Goal: Communication & Community: Answer question/provide support

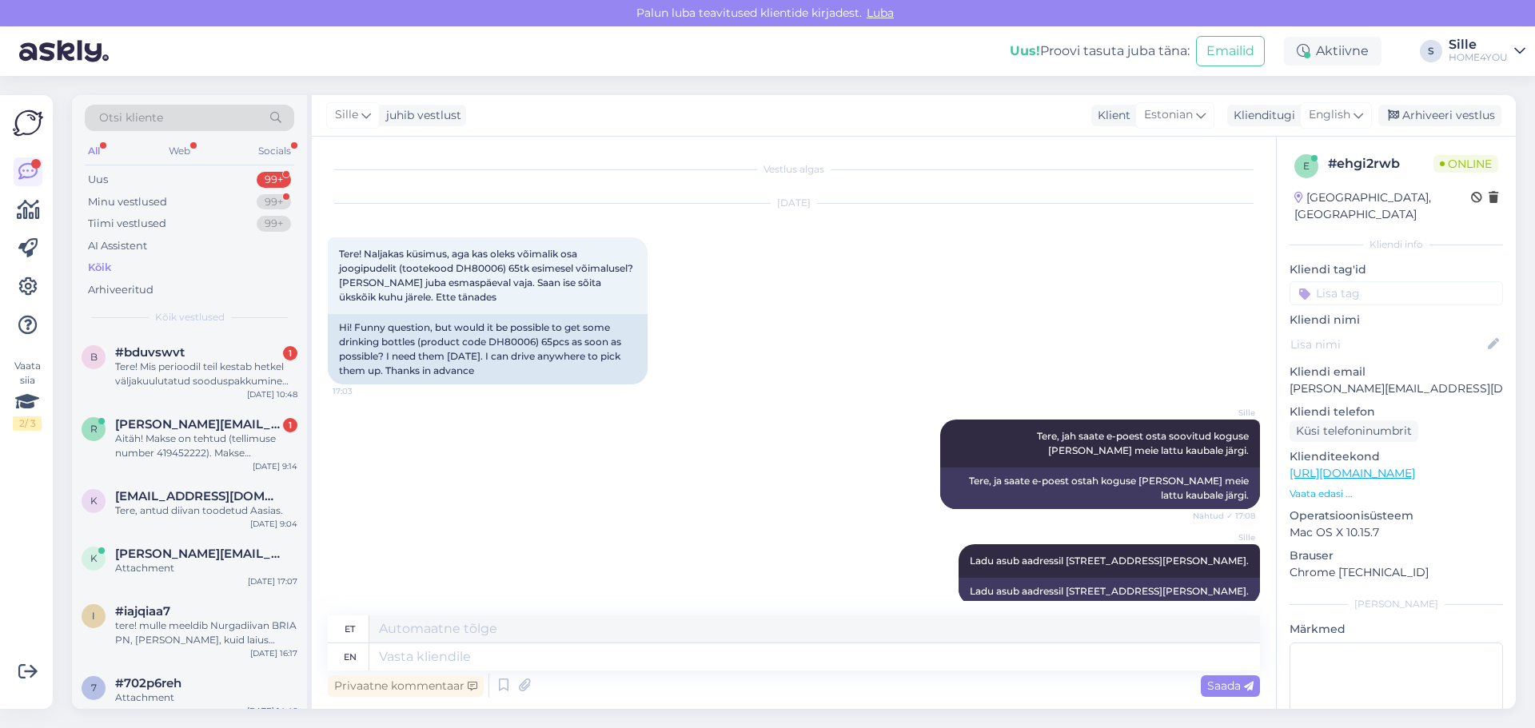
click at [213, 444] on div "Aitäh! Makse on tehtud (tellimuse number 419452222). Makse kuvatõmmis lisas. Ka…" at bounding box center [206, 446] width 182 height 29
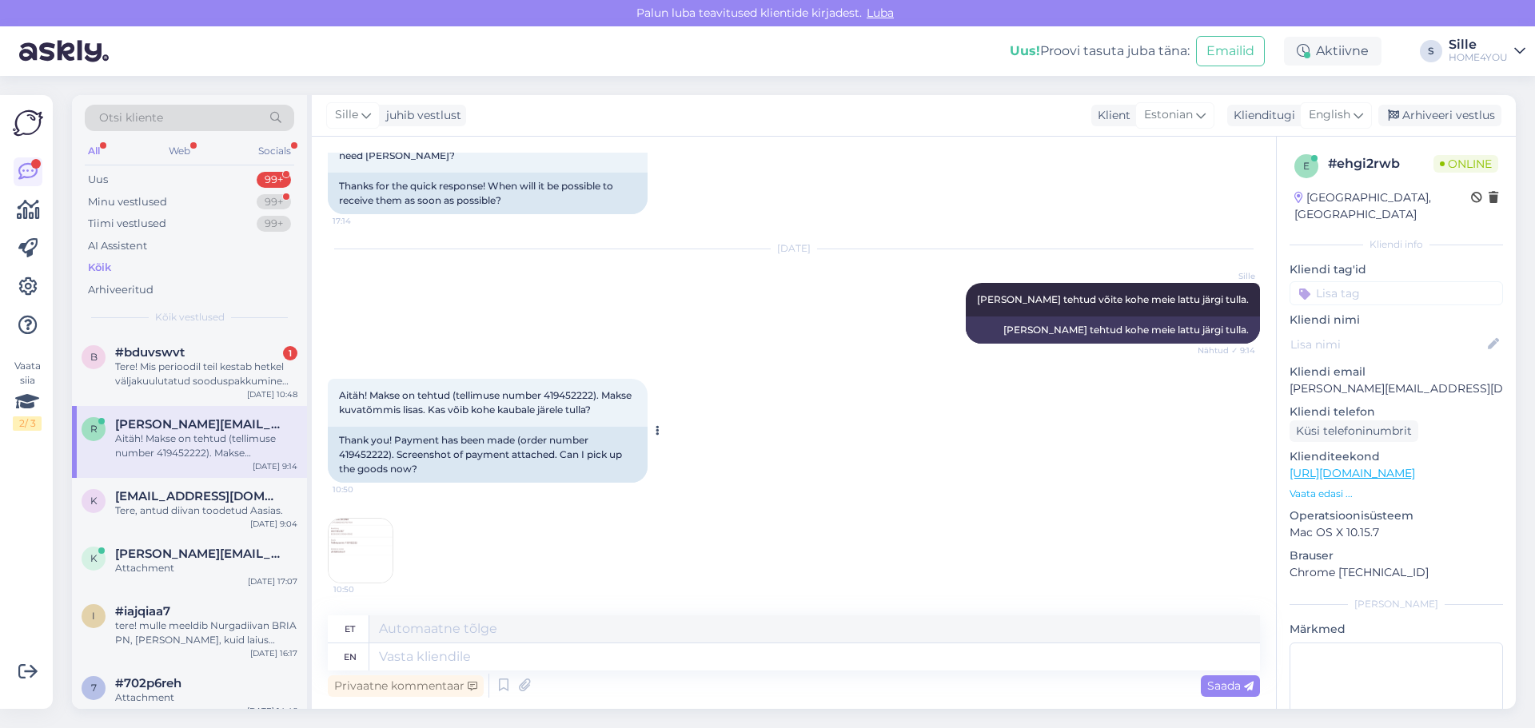
click at [560, 396] on span "Aitäh! Makse on tehtud (tellimuse number 419452222). Makse kuvatõmmis lisas. Ka…" at bounding box center [486, 402] width 295 height 26
copy span "419452222"
click at [812, 669] on textarea at bounding box center [814, 657] width 891 height 27
type textarea "Jah"
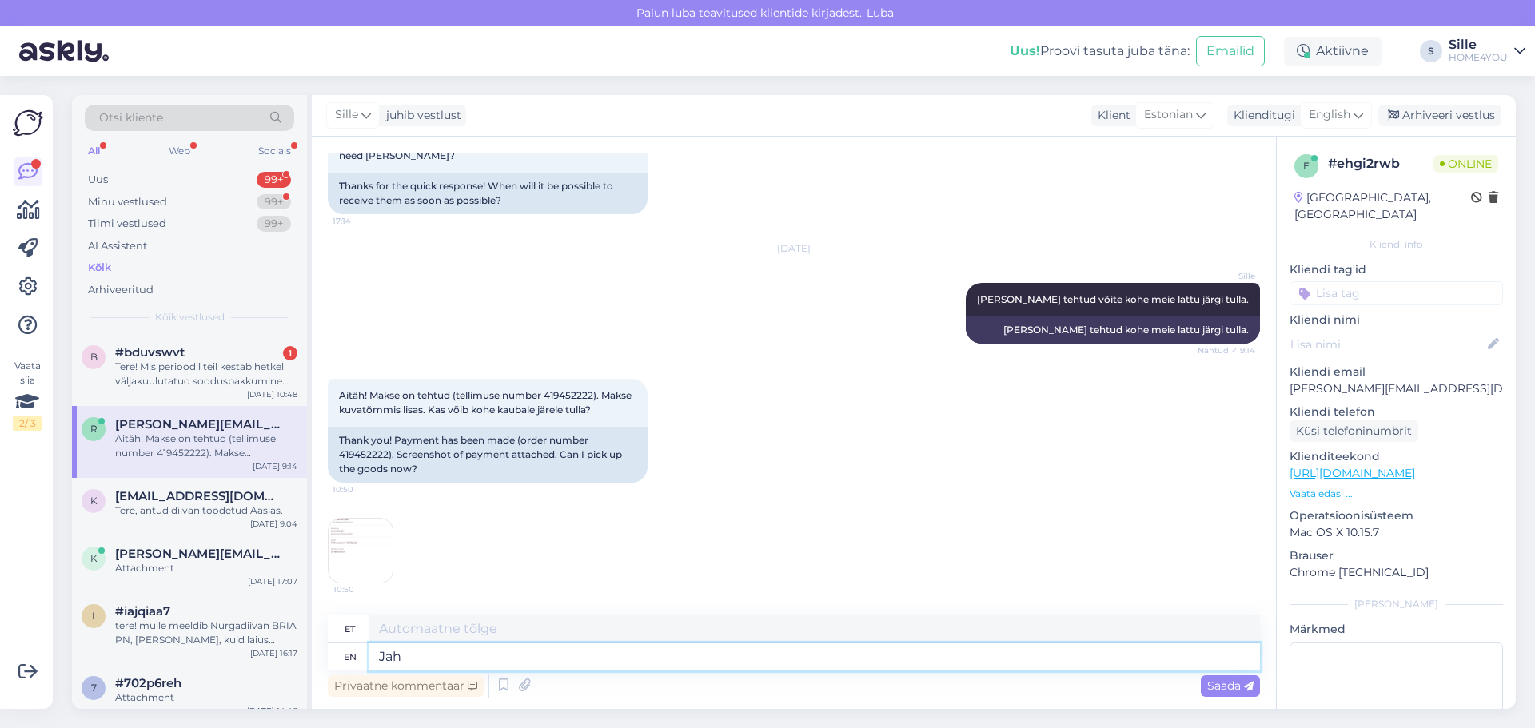
type textarea "Jah"
type textarea "Jah võite"
type textarea "Jah [PERSON_NAME]"
type textarea "Jah võite tulla"
type textarea "Jah, võide tulla"
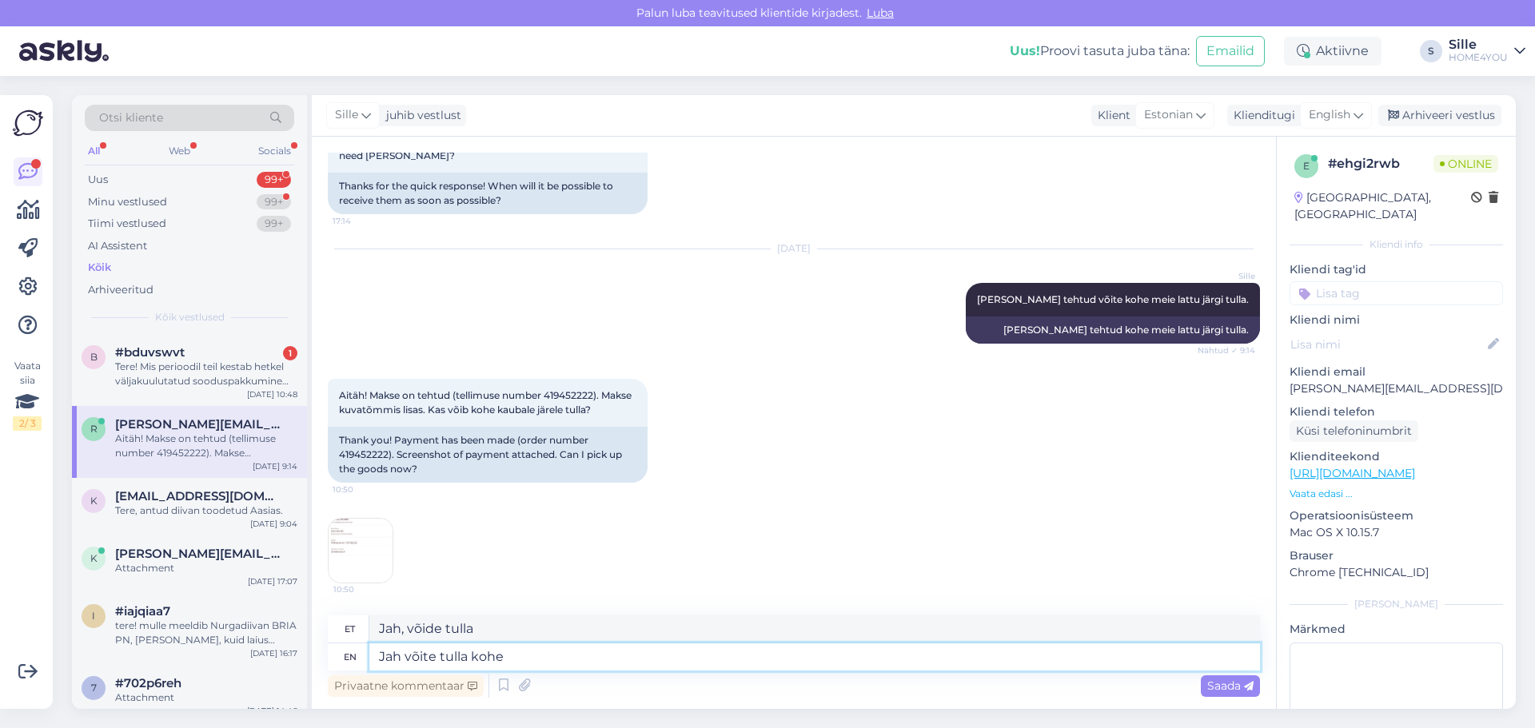
type textarea "Jah võite tulla kohe j"
type textarea "Jah, võide tulla kohe"
type textarea "Jah võite tulla kohe järgi"
type textarea "Jah, võid tulla kohe järgi"
type textarea "Jah võite tulla kohe järgi."
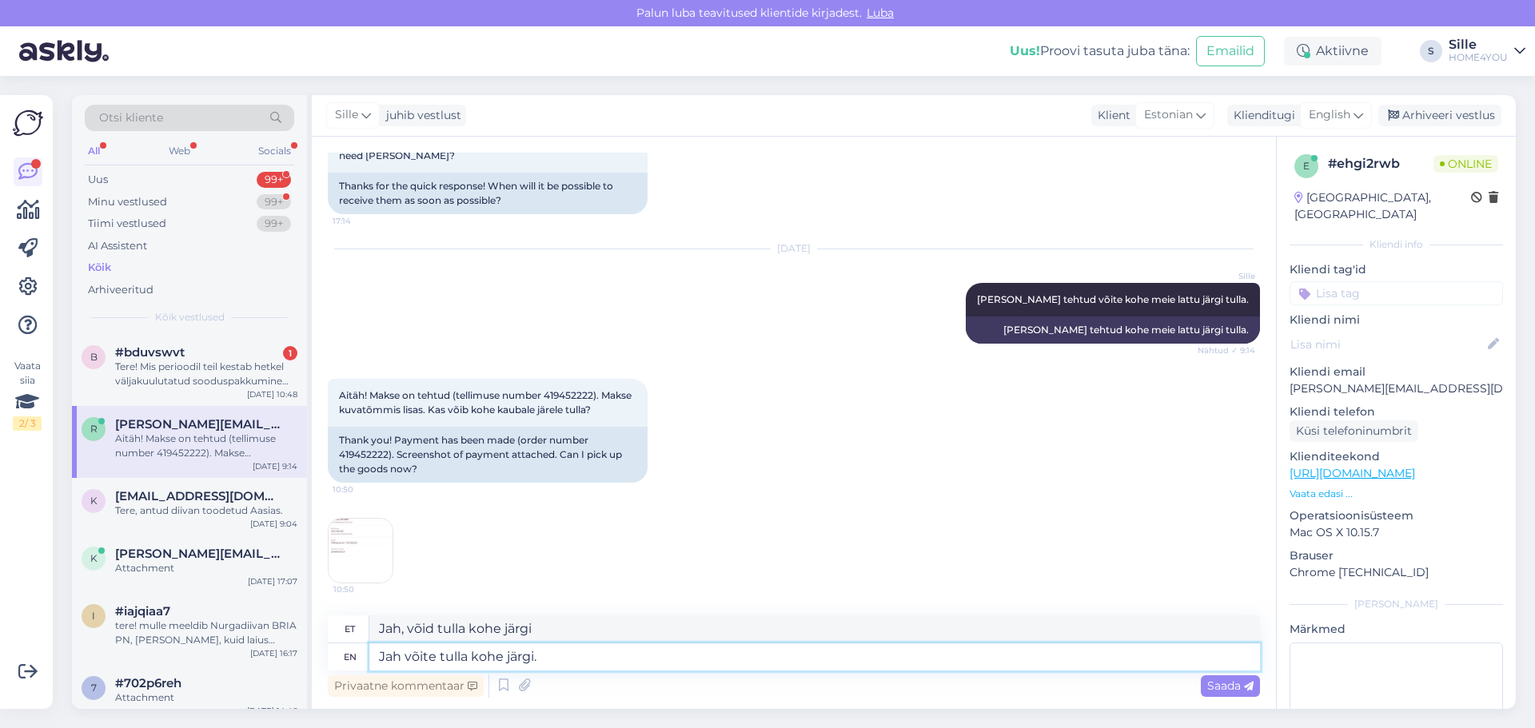
type textarea "Jah, võid tulla kohe järgi."
type textarea "Jah võite tulla kohe järgi."
click at [1221, 684] on span "Saada" at bounding box center [1230, 686] width 46 height 14
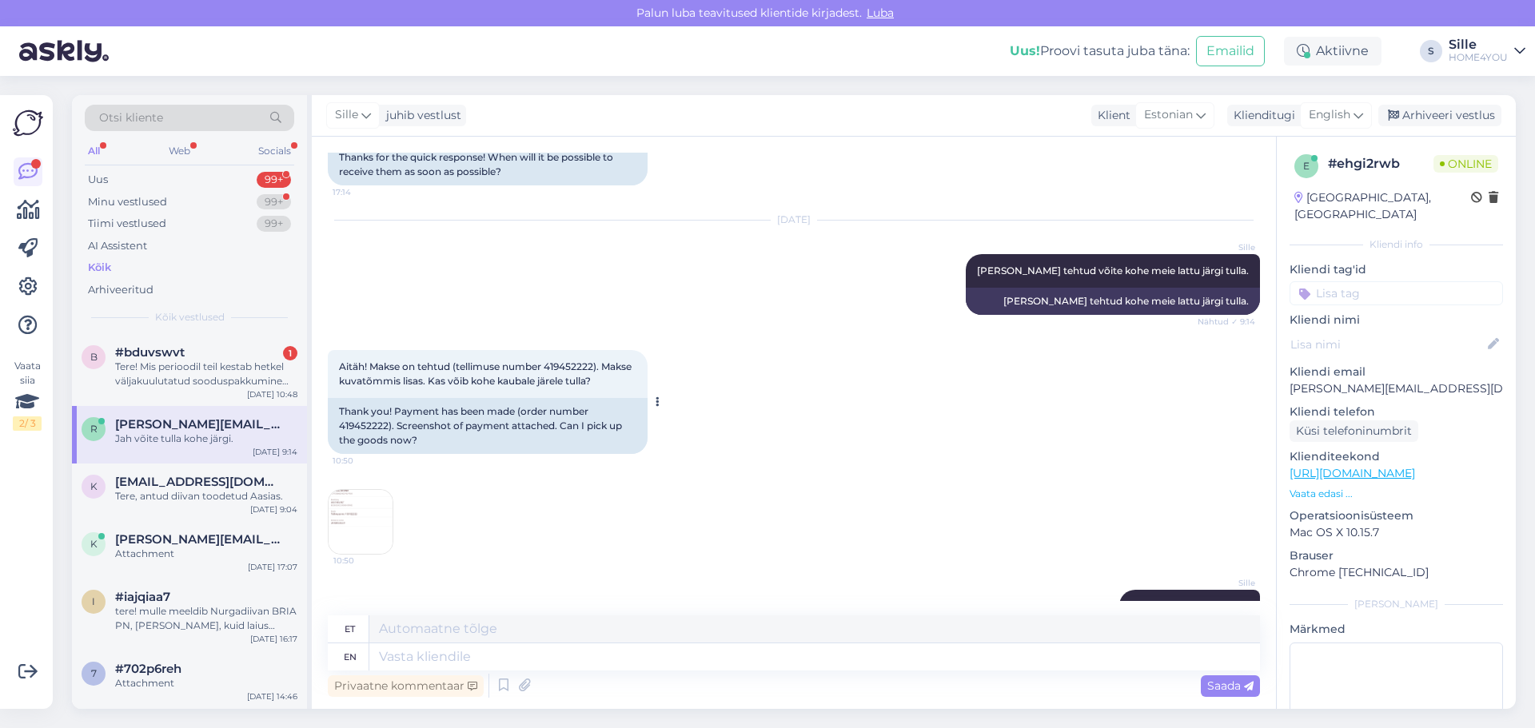
scroll to position [640, 0]
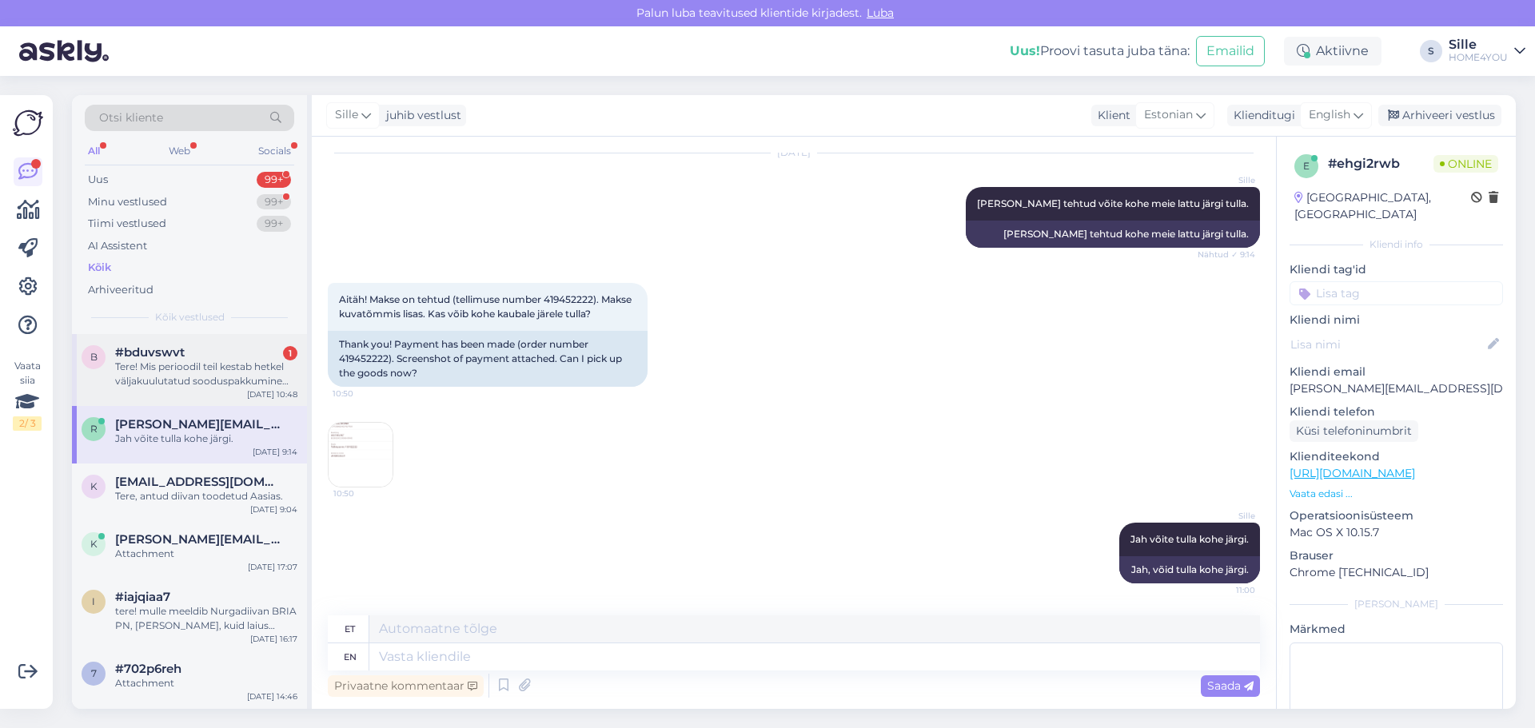
click at [241, 375] on div "Tere! Mis perioodil teil kestab hetkel väljakuulutatud sooduspakkumine tugitool…" at bounding box center [206, 374] width 182 height 29
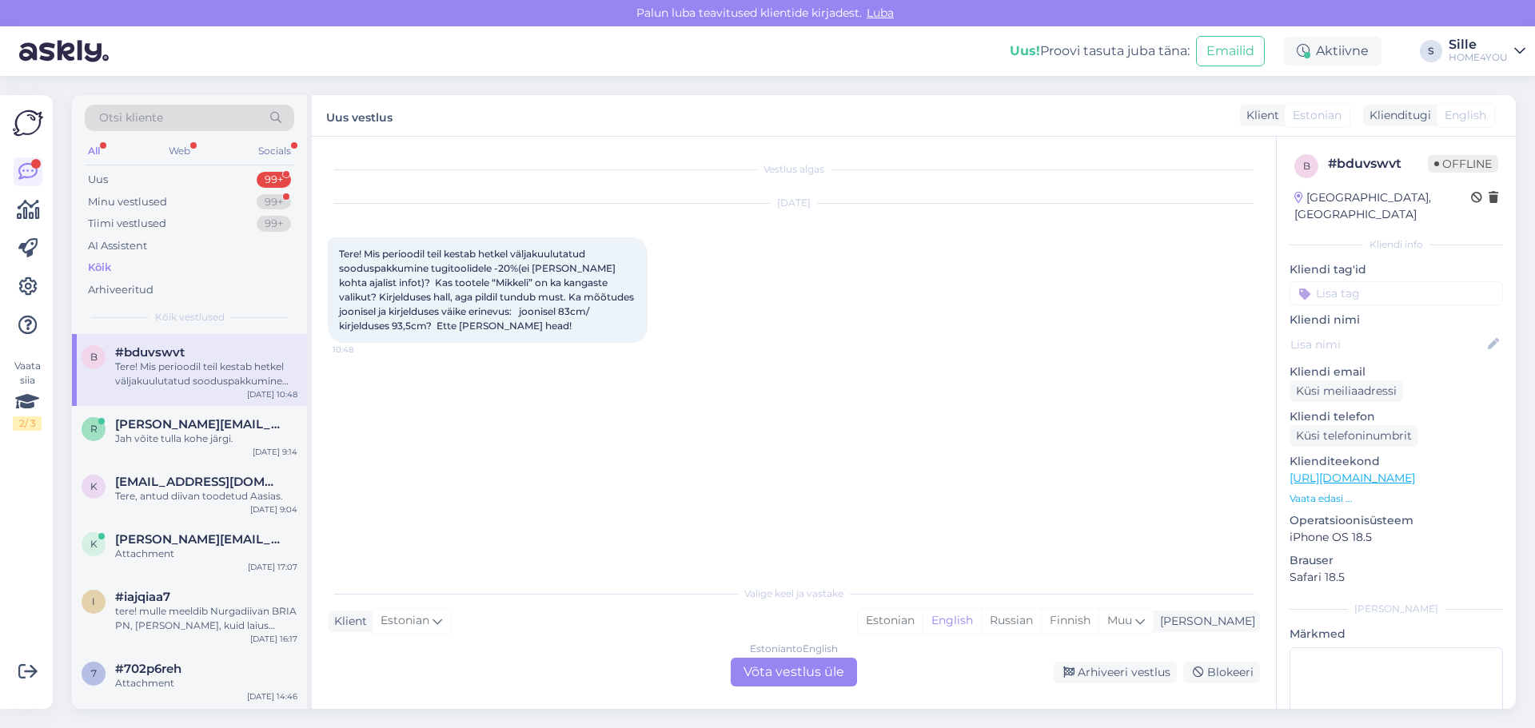
click at [743, 666] on div "Estonian to English Võta vestlus üle" at bounding box center [794, 672] width 126 height 29
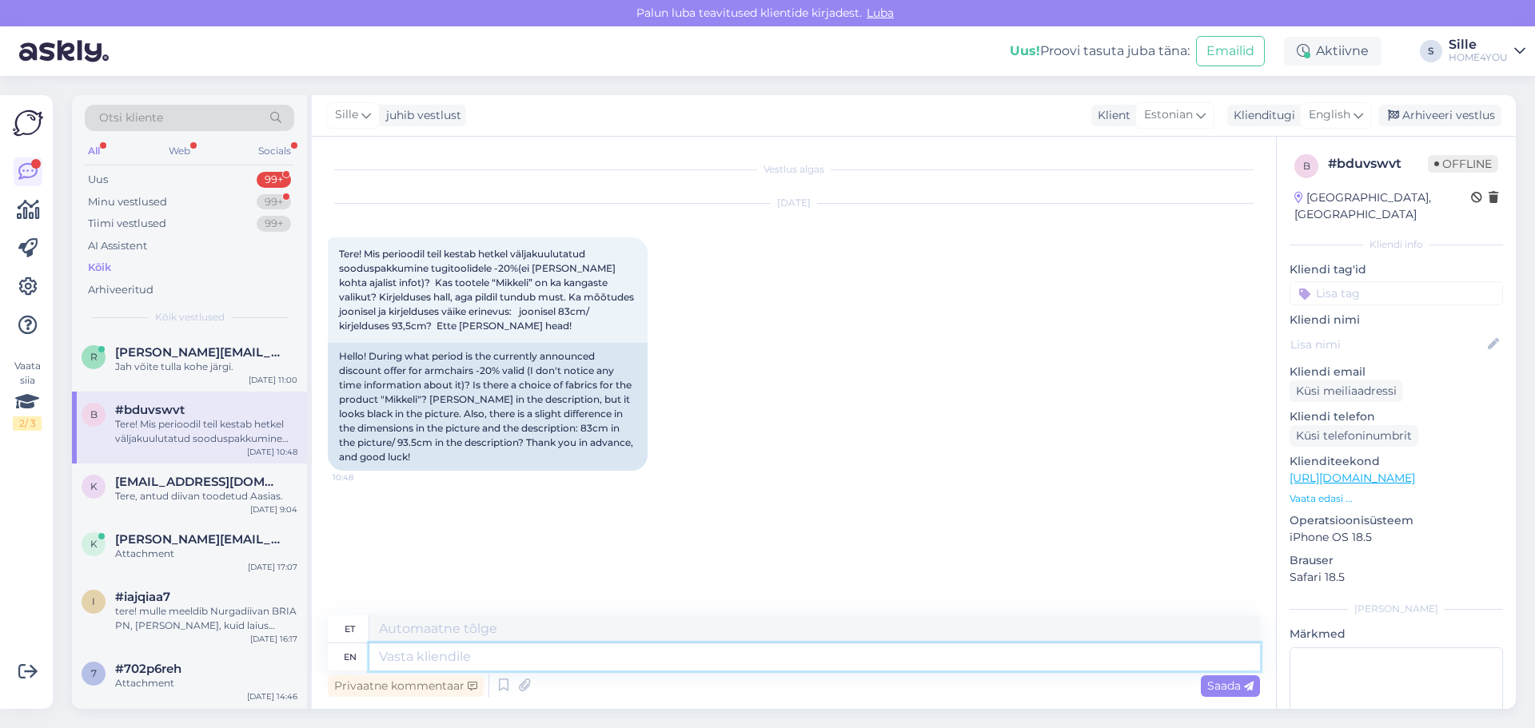
click at [440, 651] on textarea at bounding box center [814, 657] width 891 height 27
drag, startPoint x: 1333, startPoint y: 114, endPoint x: 1332, endPoint y: 130, distance: 15.3
click at [1333, 115] on span "English" at bounding box center [1330, 115] width 42 height 18
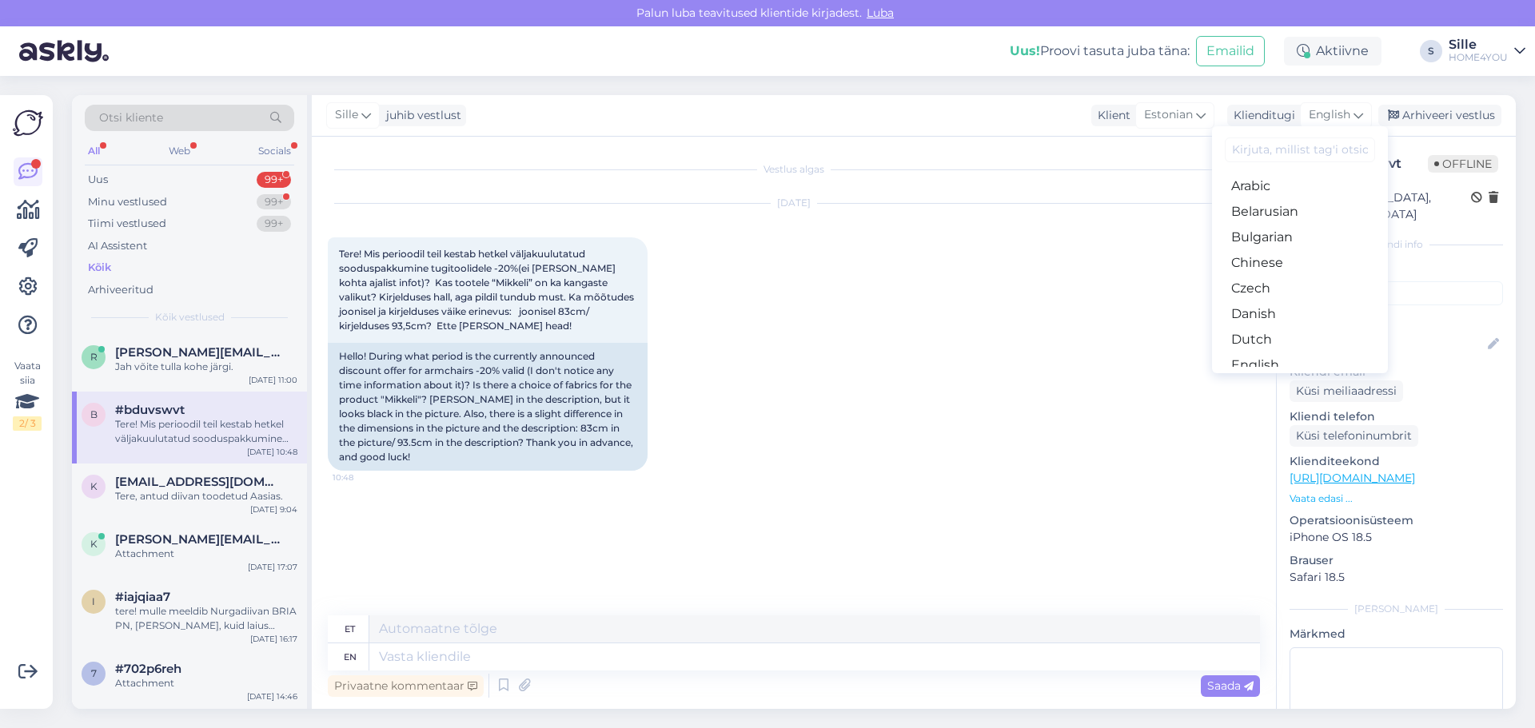
click at [1260, 378] on link "Estonian" at bounding box center [1300, 391] width 176 height 26
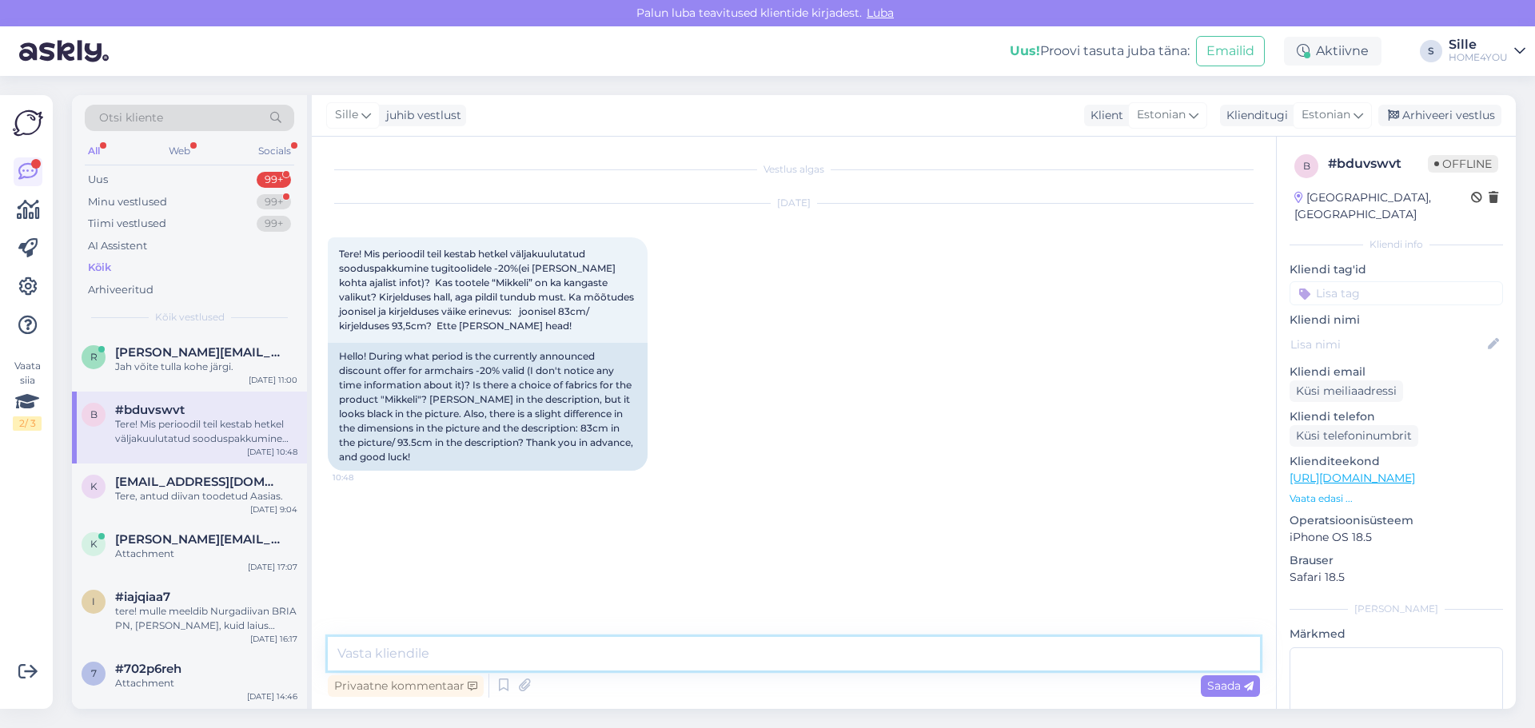
click at [690, 663] on textarea at bounding box center [794, 654] width 932 height 34
type textarea "Tere, kampaania kesatb [DATE], tugitool on tumehall, kanga valikut ei ole."
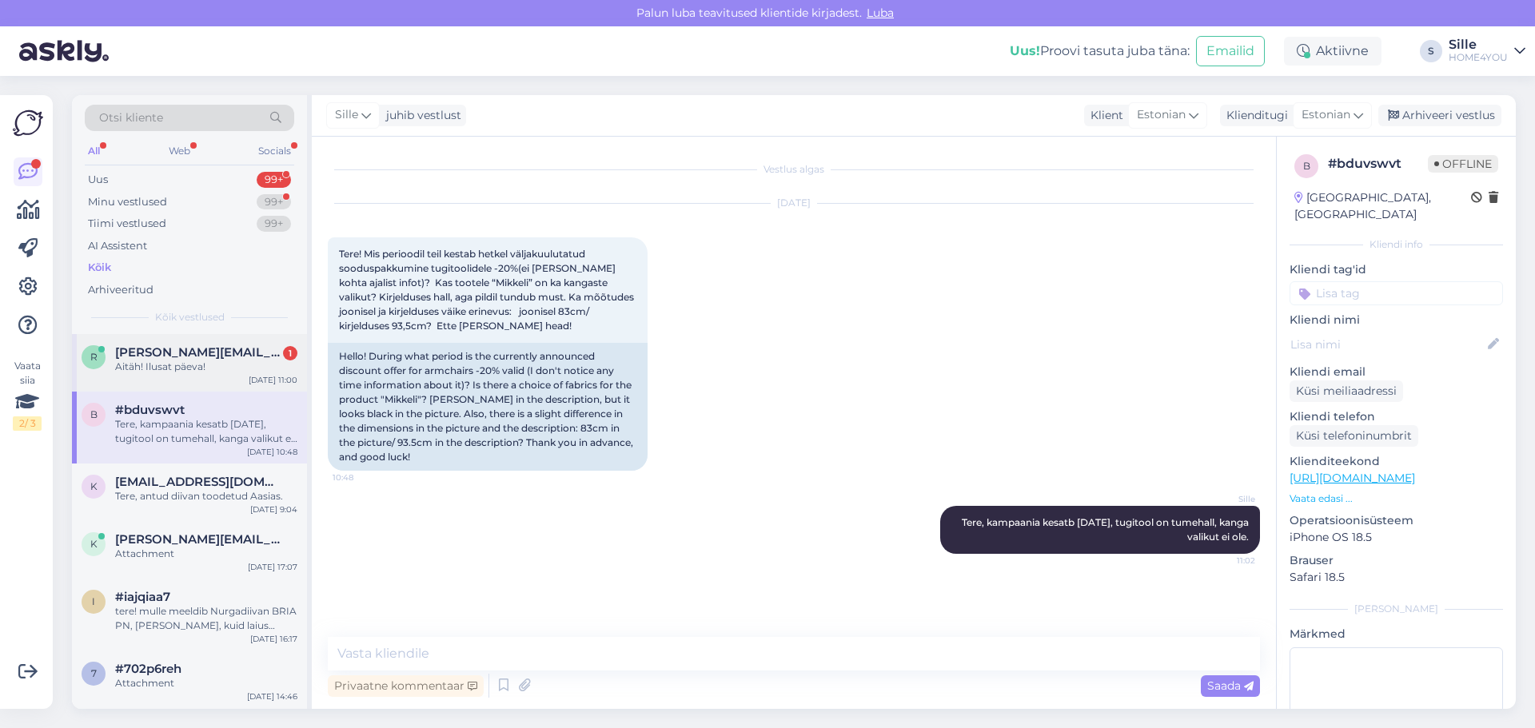
click at [148, 377] on div "r [EMAIL_ADDRESS][DOMAIN_NAME] 1 Aitäh! Ilusat päeva! [DATE] 11:00" at bounding box center [189, 363] width 235 height 58
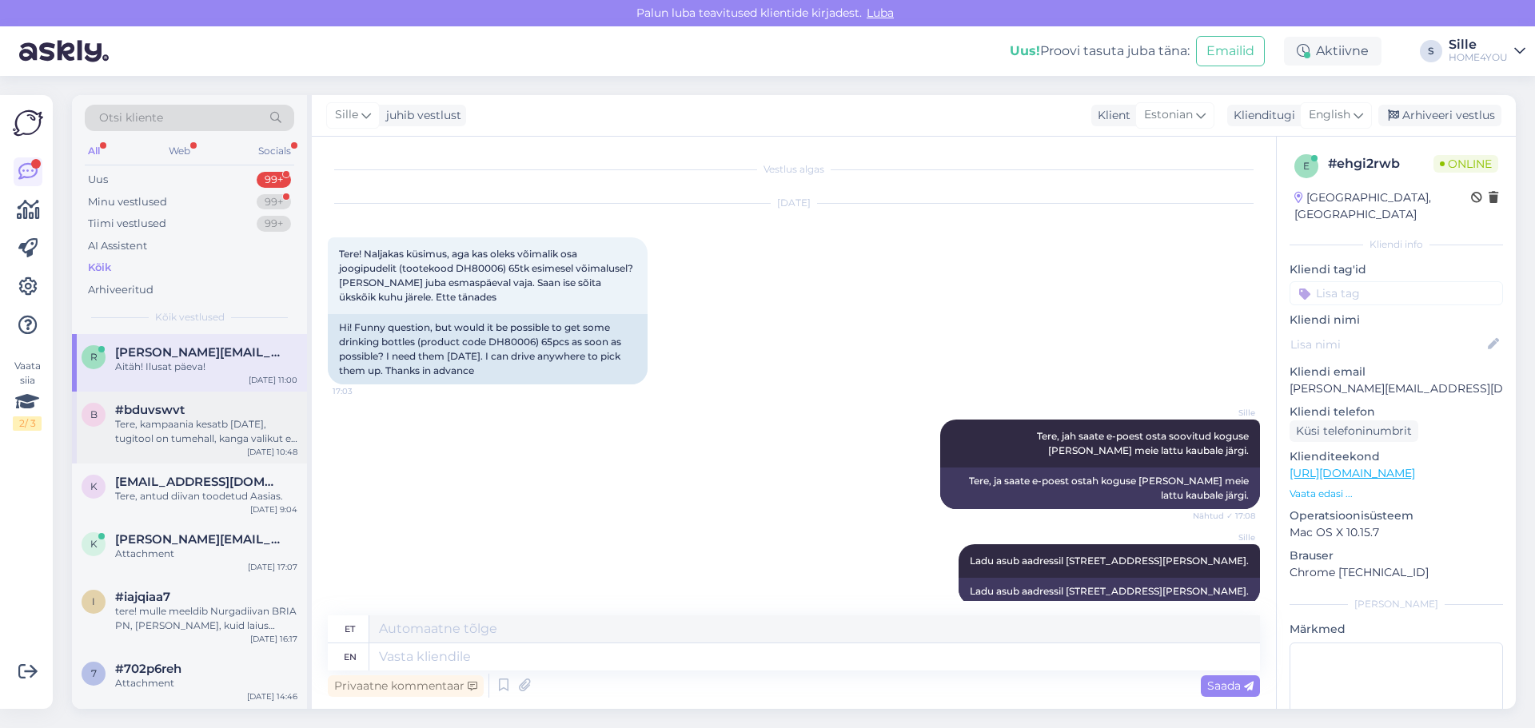
scroll to position [736, 0]
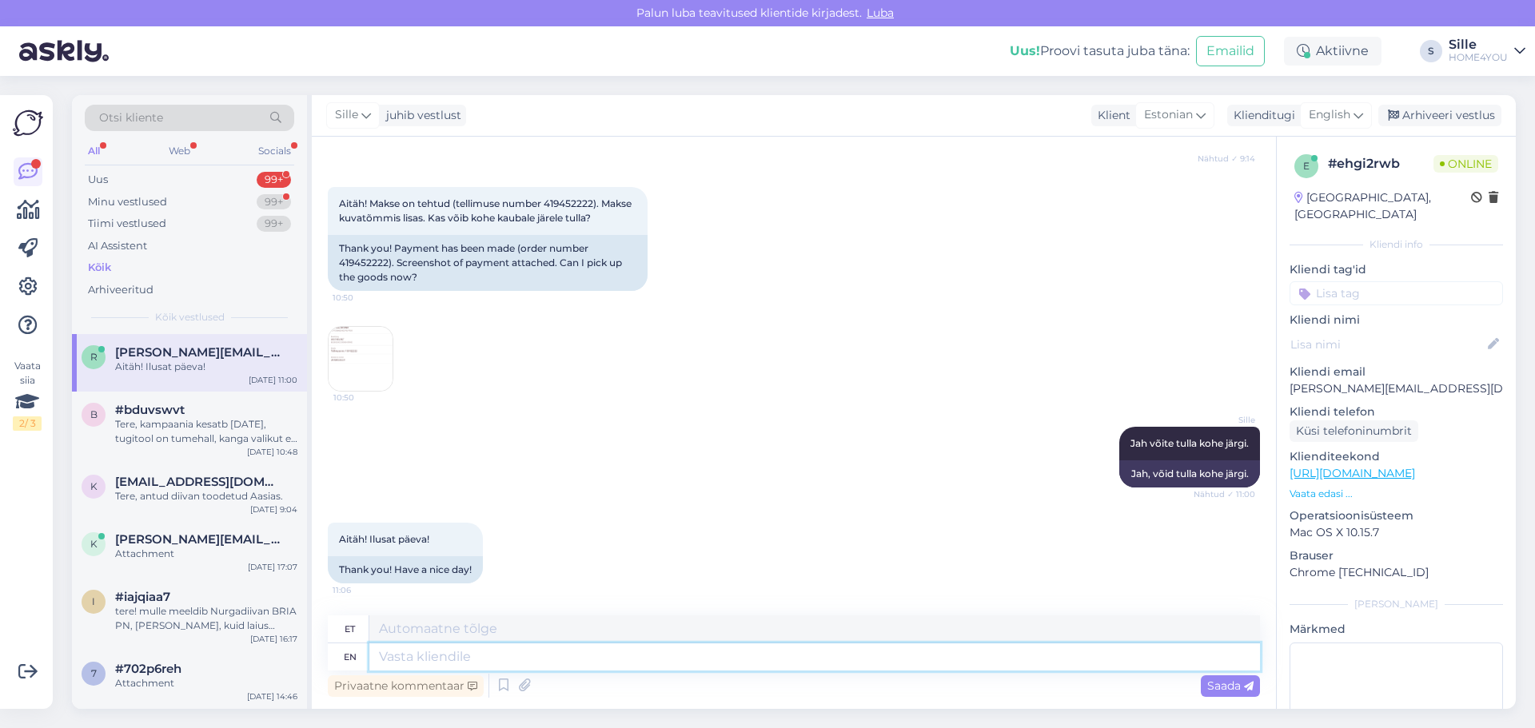
click at [520, 652] on textarea at bounding box center [814, 657] width 891 height 27
type textarea "A"
type textarea "Palun,"
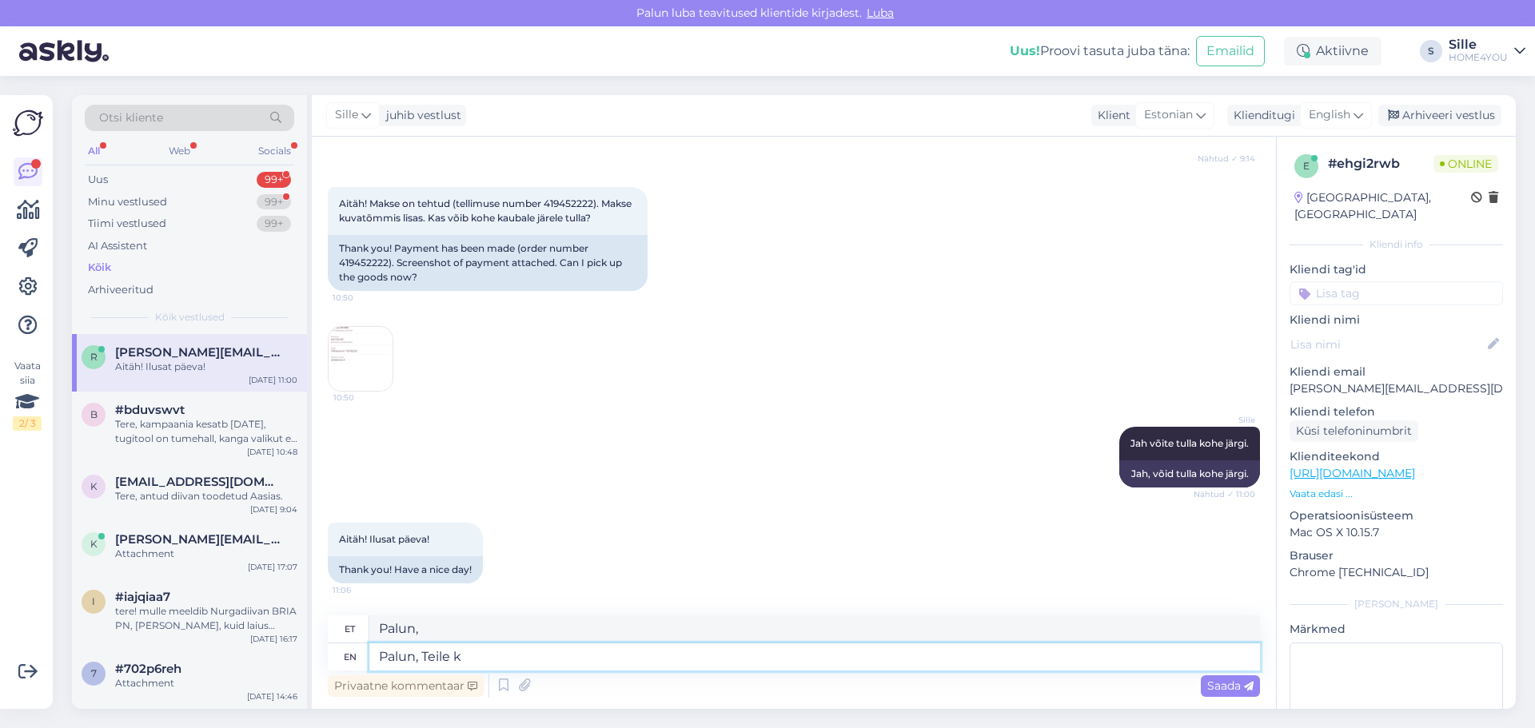
type textarea "Palun, Teile ka"
type textarea "Palun, Teile"
type textarea "Palun, Teile ka"
type textarea "Palun, Teile ka ilusat"
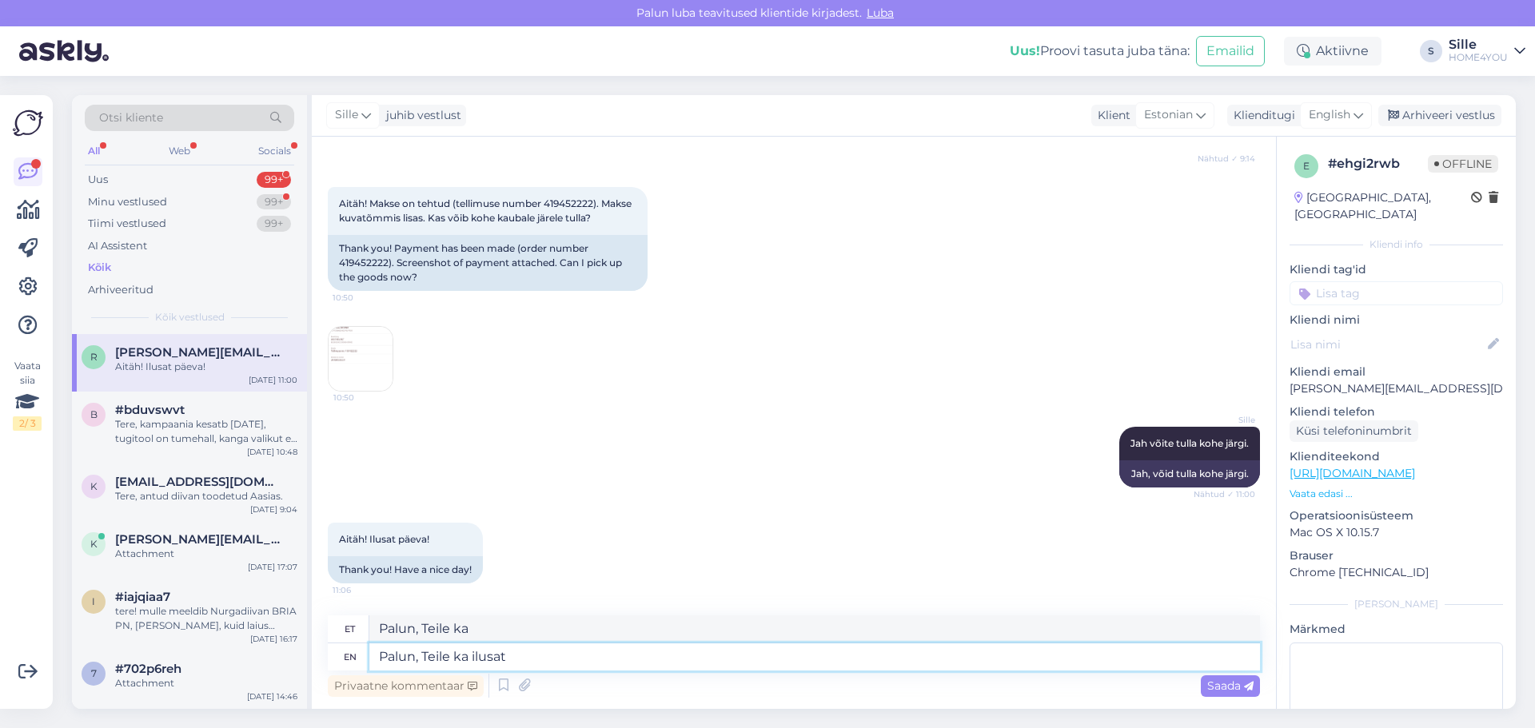
type textarea "Palun, Teile ka ilusat"
type textarea "Palun, Teile ka ilusat päeva"
type textarea "Palun, Teile ka ilusat päeva""
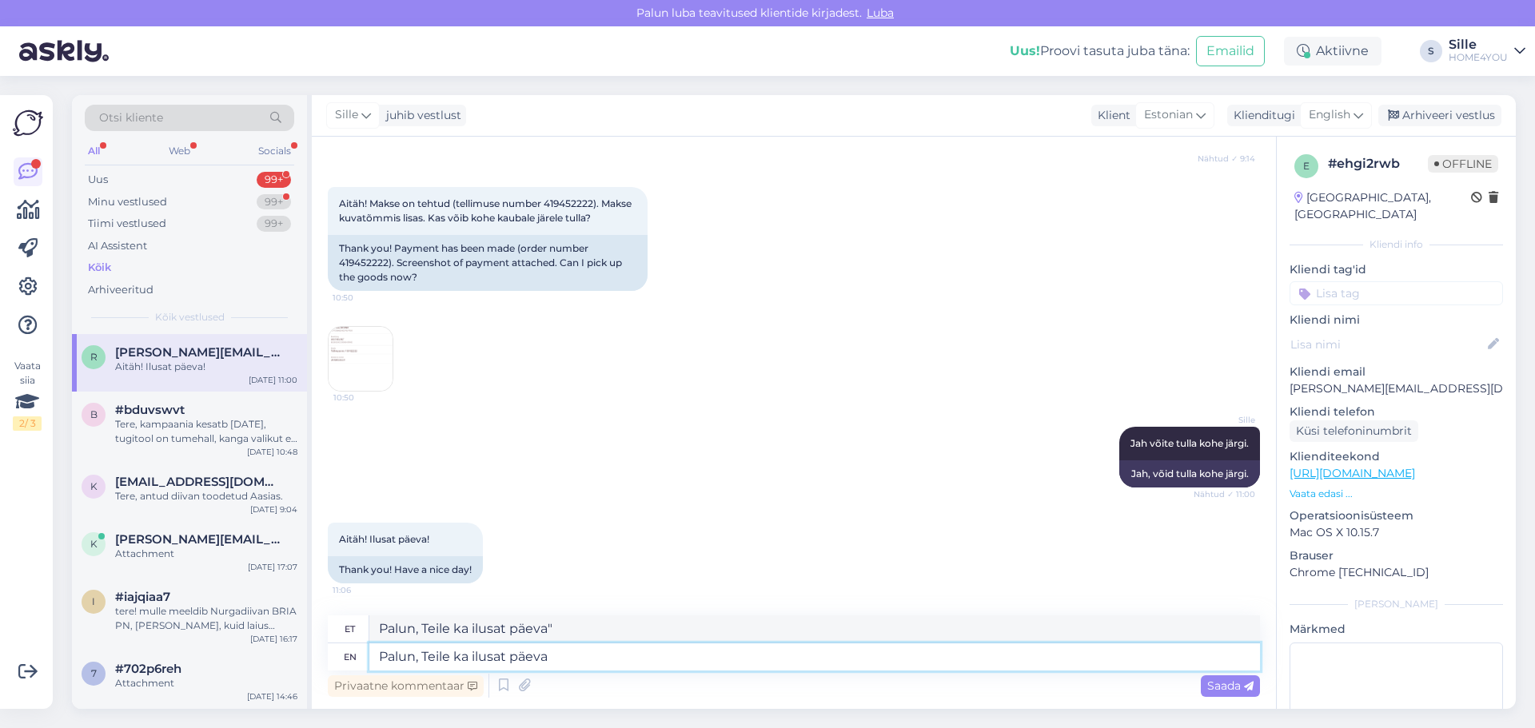
type textarea "Palun, Teile ka ilusat päeva!"
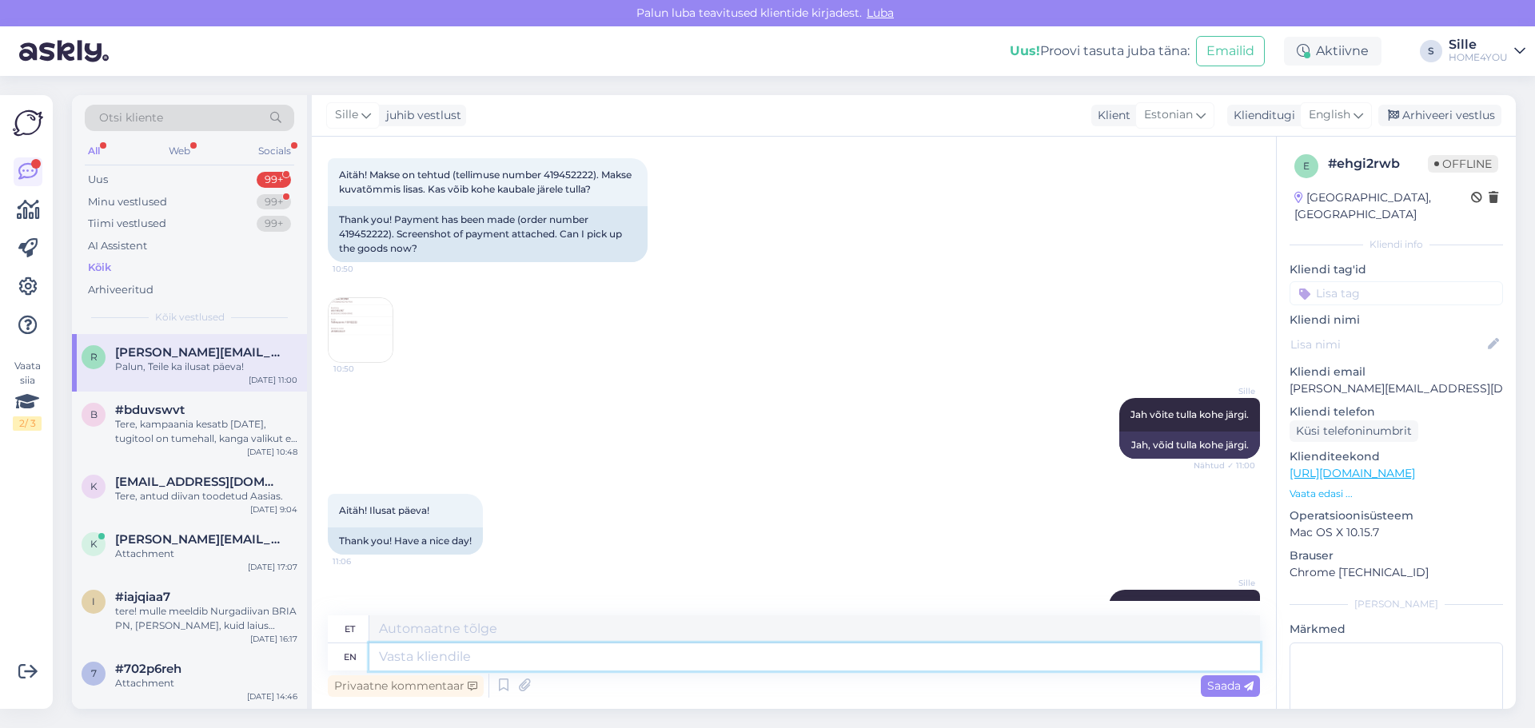
scroll to position [832, 0]
